Goal: Task Accomplishment & Management: Manage account settings

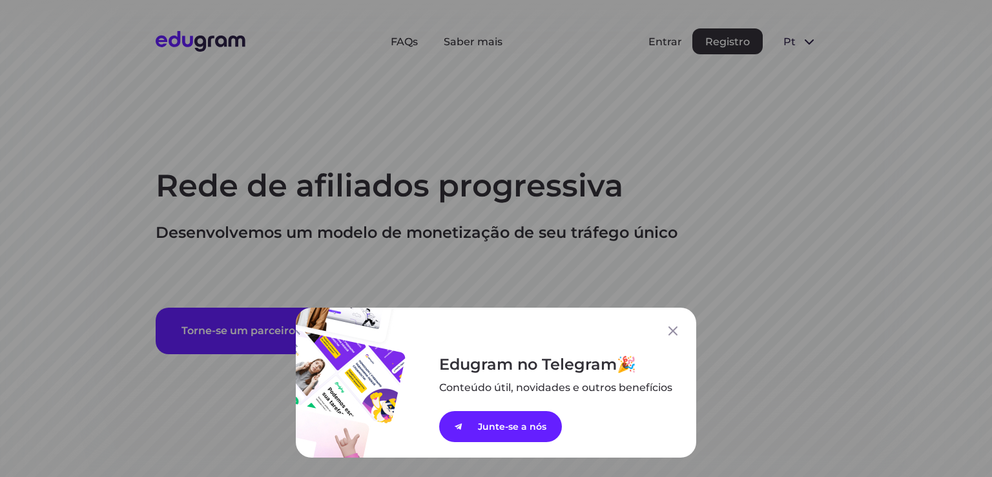
click at [677, 330] on div "Edugram no Telegram Conteúdo útil, novidades e outros ﻿benefícios Junte-se a nós" at bounding box center [496, 383] width 401 height 150
click at [666, 330] on icon at bounding box center [674, 331] width 16 height 16
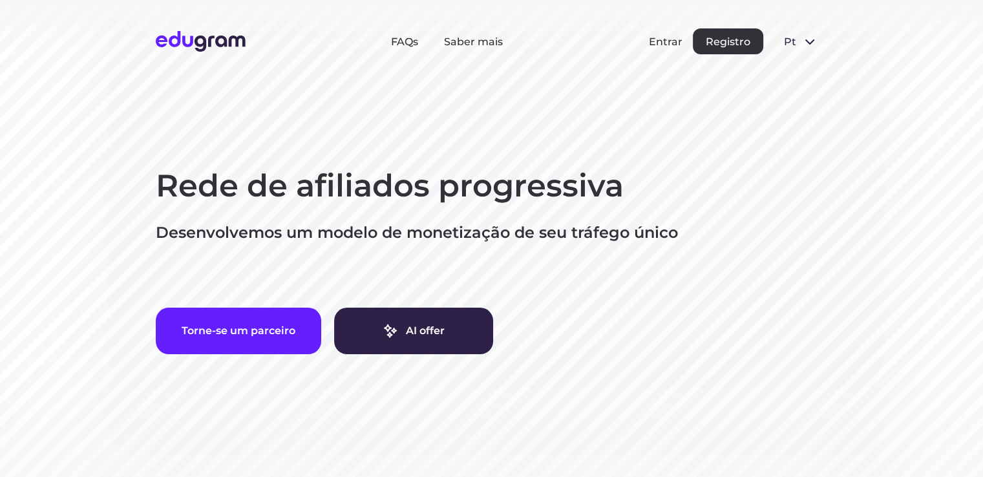
click at [664, 50] on div "Entrar Registro" at bounding box center [706, 41] width 114 height 26
click at [664, 45] on button "Entrar" at bounding box center [666, 42] width 34 height 12
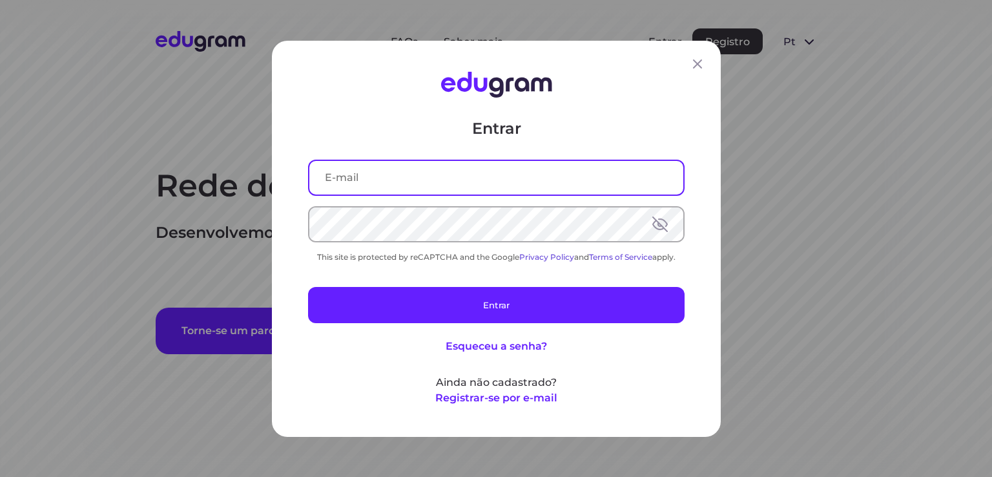
click at [426, 166] on input "text" at bounding box center [497, 177] width 374 height 34
click at [427, 169] on input "text" at bounding box center [497, 177] width 374 height 34
type input "jcs.siewert@gmail.com"
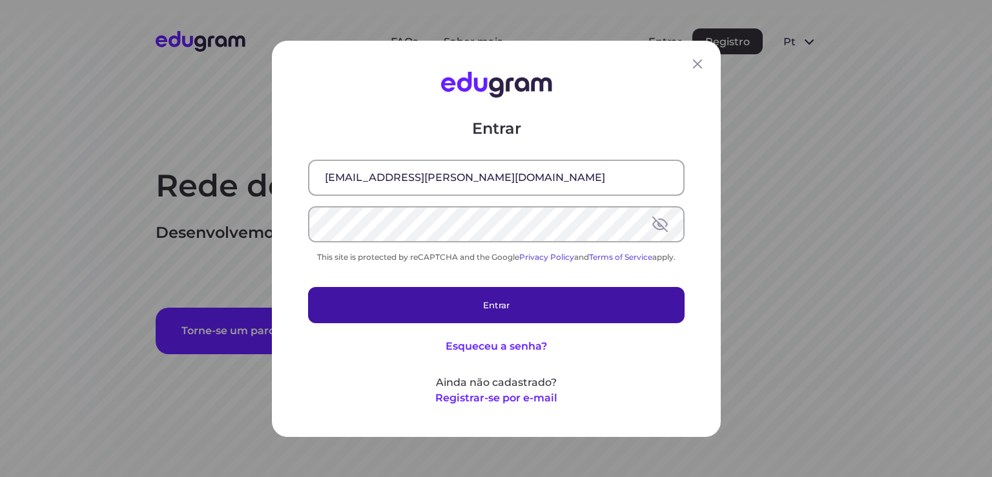
click at [354, 304] on button "Entrar" at bounding box center [496, 304] width 377 height 36
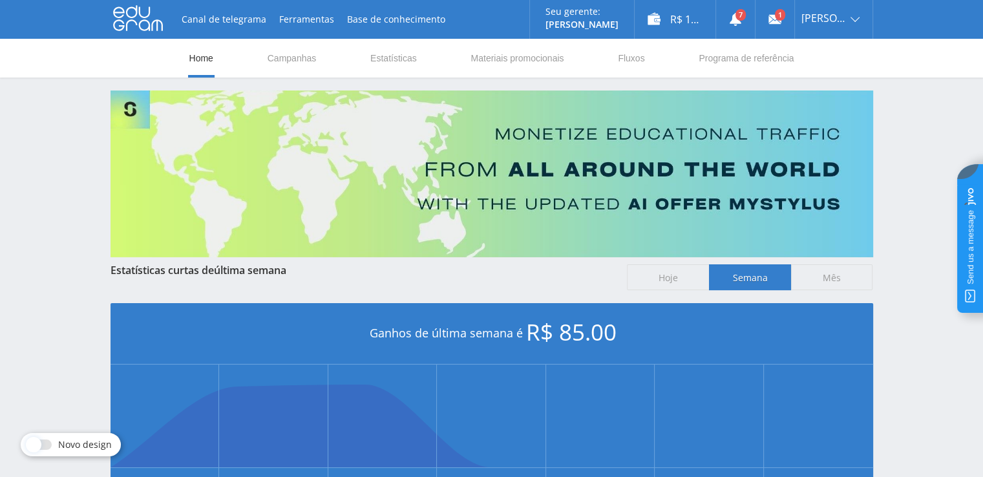
click at [145, 36] on div "Canal de telegrama Ferramentas Base de conhecimento Seu gerente: Alex Alex Onli…" at bounding box center [491, 19] width 762 height 39
click at [149, 28] on use at bounding box center [138, 18] width 50 height 25
